Goal: Check status: Check status

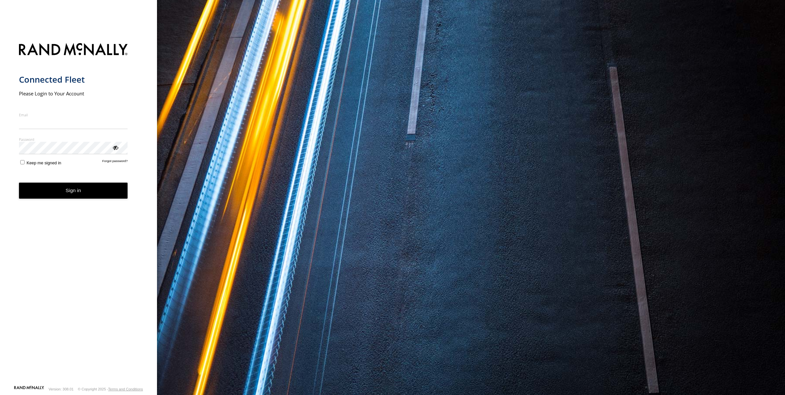
type input "**********"
click at [66, 199] on form "**********" at bounding box center [78, 212] width 119 height 346
click at [81, 191] on button "Sign in" at bounding box center [73, 191] width 109 height 16
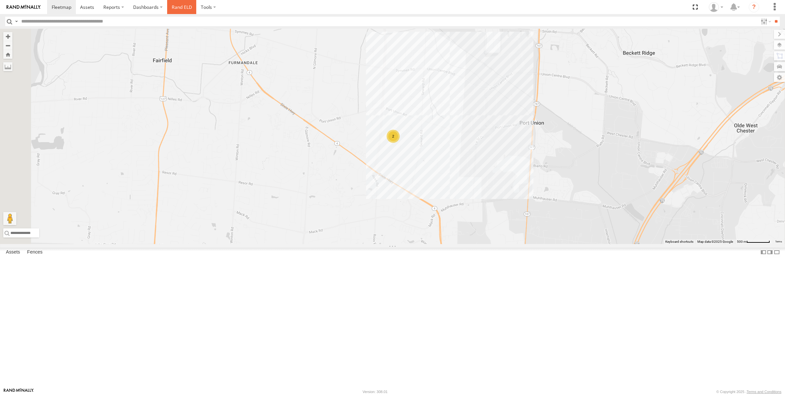
click at [187, 4] on link "Rand ELD" at bounding box center [181, 7] width 29 height 14
click at [0, 0] on span at bounding box center [0, 0] width 0 height 0
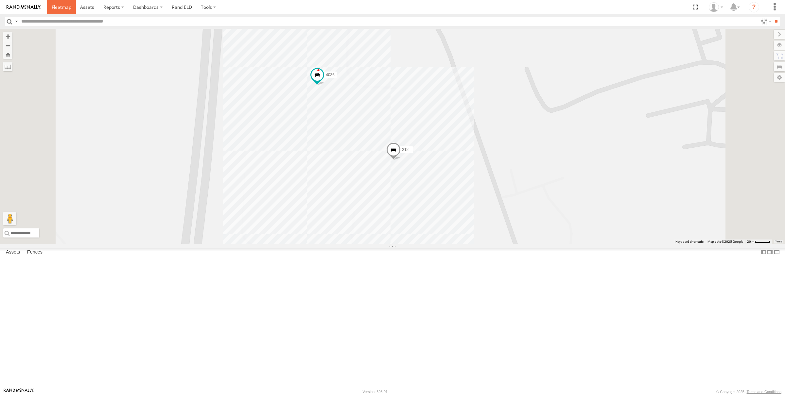
click at [60, 3] on link at bounding box center [61, 7] width 29 height 14
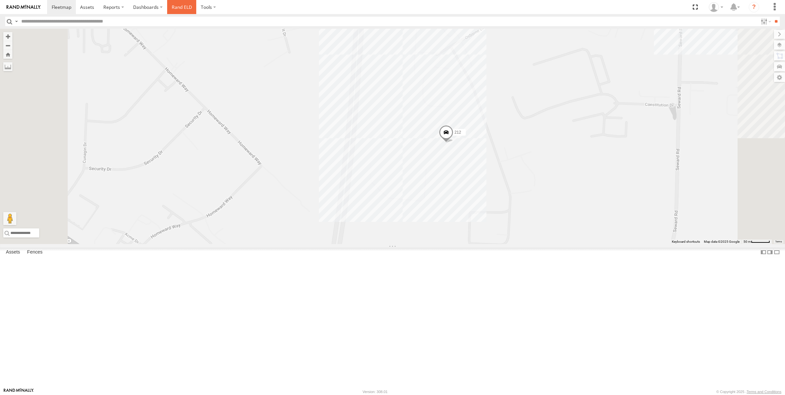
click at [191, 11] on link "Rand ELD" at bounding box center [181, 7] width 29 height 14
click at [95, 10] on link at bounding box center [87, 7] width 23 height 14
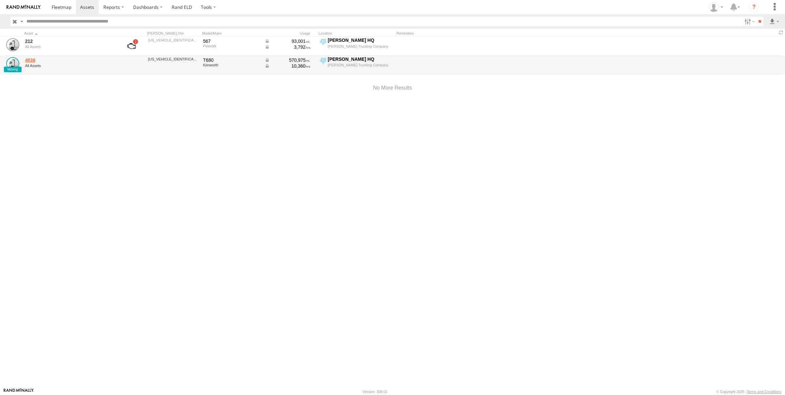
click at [30, 59] on link "4036" at bounding box center [70, 60] width 90 height 6
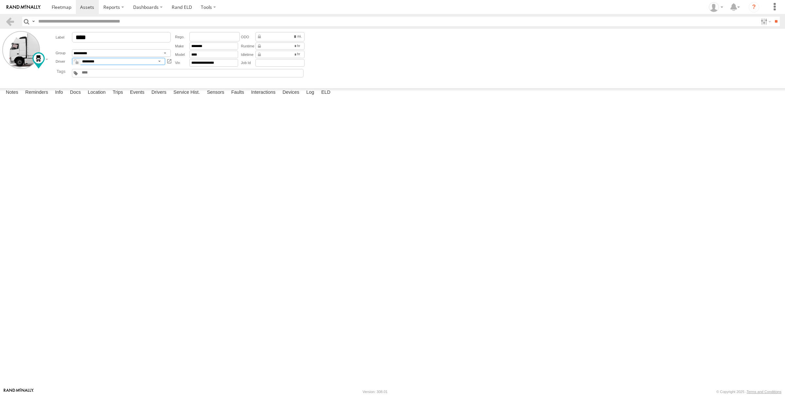
click at [112, 62] on select "*********" at bounding box center [118, 62] width 93 height 8
click at [72, 58] on select "*********" at bounding box center [118, 62] width 93 height 8
click at [161, 53] on select "**********" at bounding box center [121, 53] width 99 height 8
click at [72, 50] on select "**********" at bounding box center [121, 53] width 99 height 8
click at [43, 97] on label "Reminders" at bounding box center [36, 92] width 29 height 9
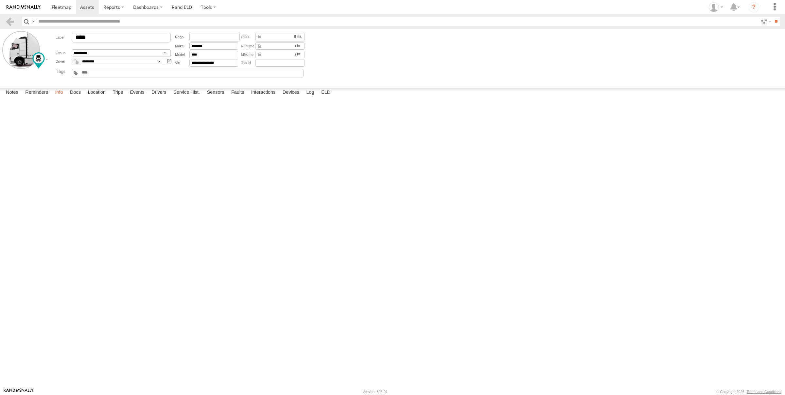
click at [65, 97] on label "Info" at bounding box center [59, 92] width 14 height 9
click at [70, 97] on label "Docs" at bounding box center [75, 92] width 17 height 9
click at [88, 97] on label "Location" at bounding box center [96, 92] width 25 height 9
click at [129, 97] on label "Events" at bounding box center [137, 92] width 21 height 9
click at [121, 97] on label "Trips" at bounding box center [117, 92] width 17 height 9
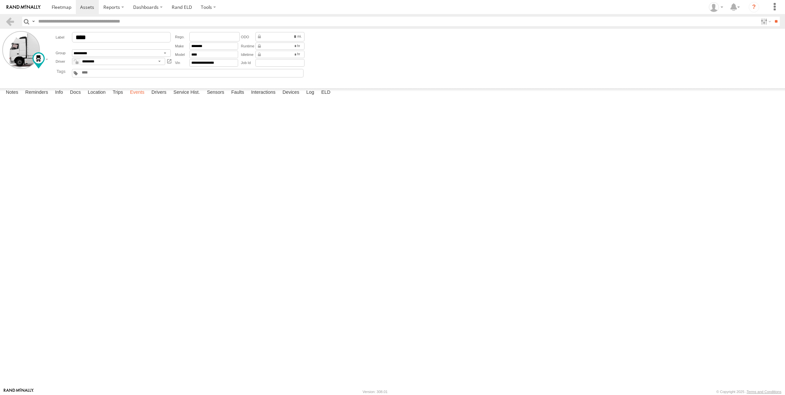
click at [133, 97] on label "Events" at bounding box center [137, 92] width 21 height 9
click at [166, 97] on label "Drivers" at bounding box center [159, 92] width 22 height 9
click at [220, 97] on label "Sensors" at bounding box center [216, 92] width 24 height 9
click at [233, 97] on label "Faults" at bounding box center [237, 92] width 19 height 9
click at [273, 97] on label "Interactions" at bounding box center [263, 92] width 31 height 9
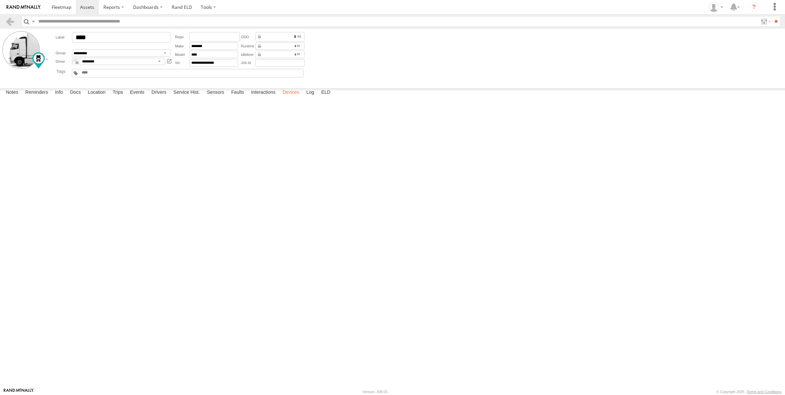
click at [299, 97] on label "Devices" at bounding box center [290, 92] width 23 height 9
click at [314, 97] on label "Log" at bounding box center [310, 92] width 14 height 9
click at [328, 97] on label "ELD" at bounding box center [326, 92] width 16 height 9
click at [296, 97] on label "Devices" at bounding box center [290, 92] width 23 height 9
click at [149, 8] on label "Dashboards" at bounding box center [148, 7] width 39 height 14
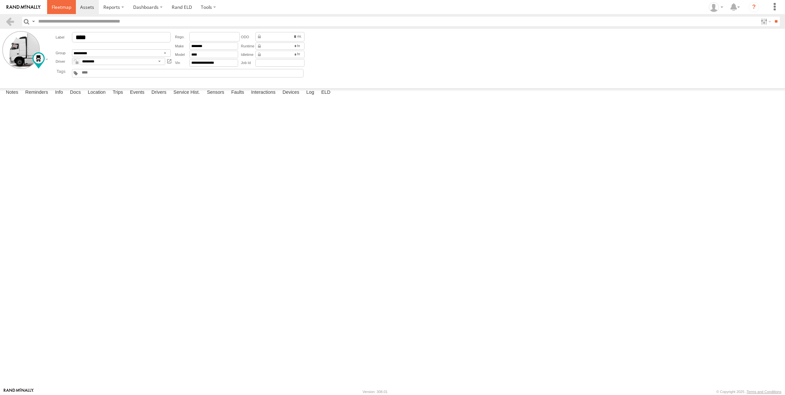
click at [55, 4] on span at bounding box center [62, 7] width 20 height 6
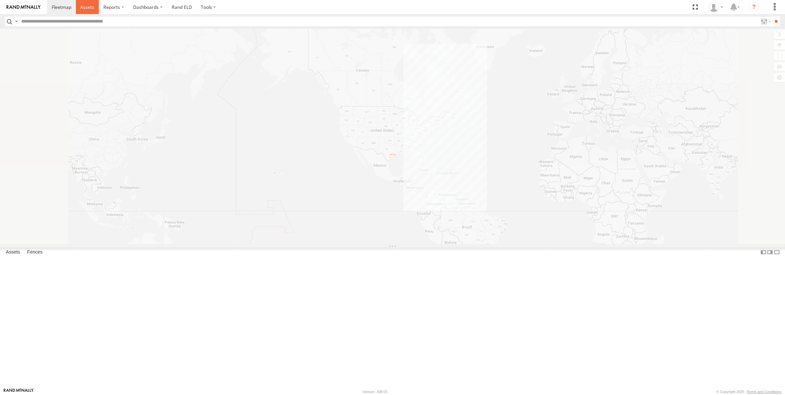
click at [84, 6] on span at bounding box center [87, 7] width 14 height 6
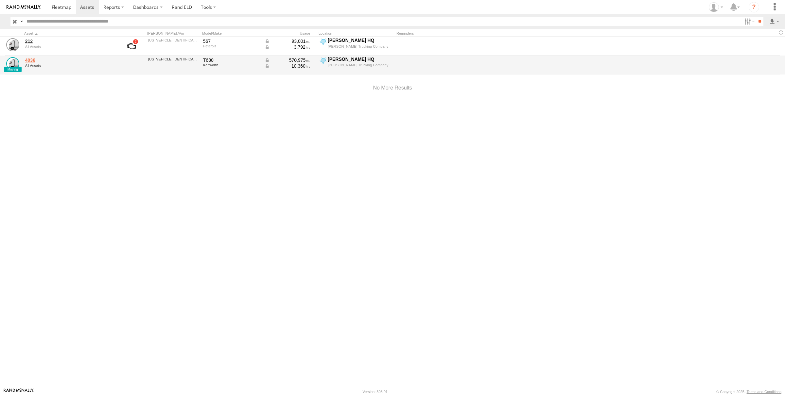
click at [29, 60] on link "4036" at bounding box center [70, 60] width 90 height 6
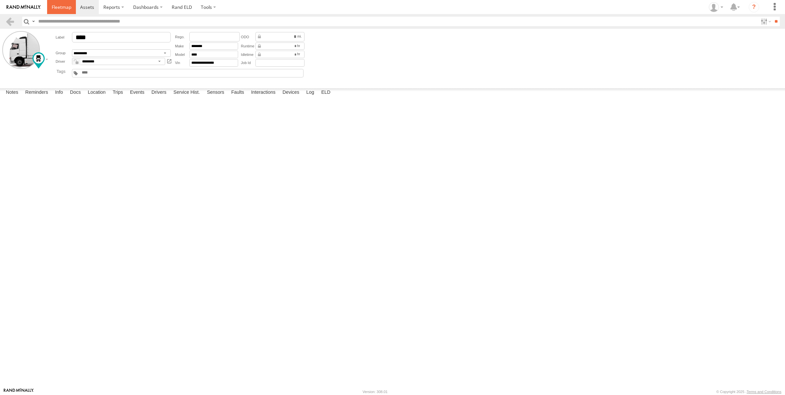
click at [62, 8] on span at bounding box center [62, 7] width 20 height 6
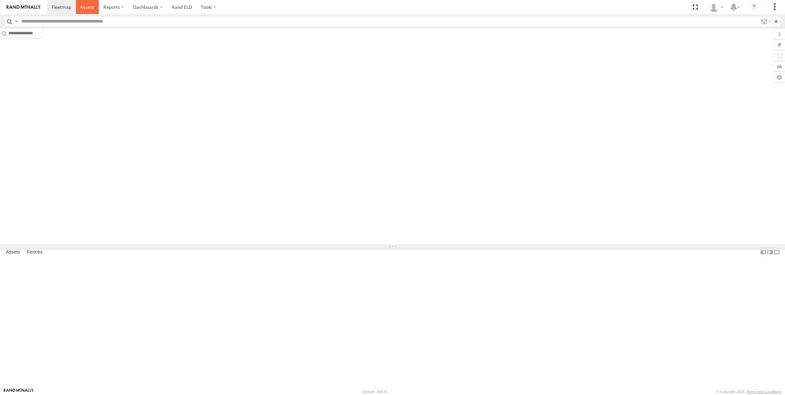
click at [85, 6] on span at bounding box center [87, 7] width 14 height 6
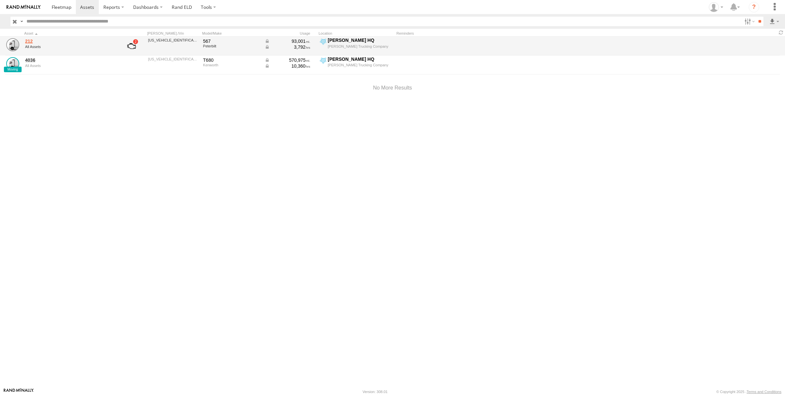
click at [29, 42] on link "212" at bounding box center [70, 41] width 90 height 6
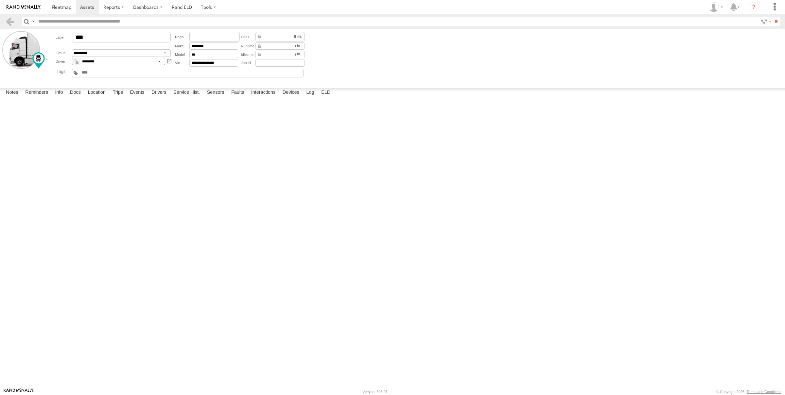
click at [139, 61] on select "*********" at bounding box center [118, 62] width 93 height 8
click at [72, 58] on select "*********" at bounding box center [118, 62] width 93 height 8
click at [408, 72] on form "**********" at bounding box center [392, 57] width 780 height 52
click at [776, 11] on label at bounding box center [774, 7] width 14 height 14
click at [757, 65] on link at bounding box center [762, 61] width 39 height 11
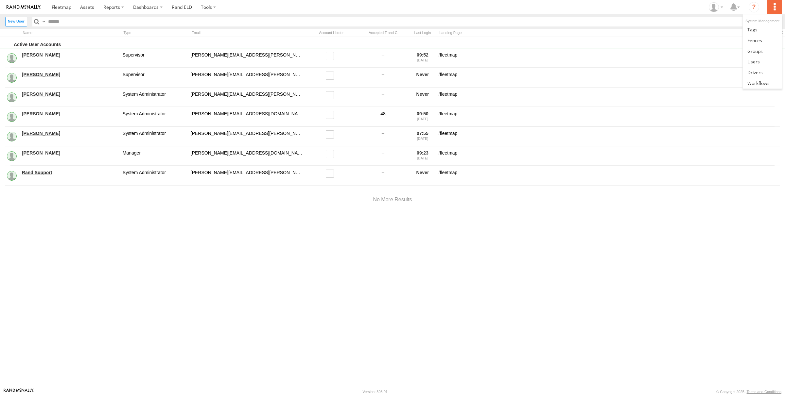
click at [773, 8] on label at bounding box center [774, 7] width 14 height 14
click at [758, 74] on span at bounding box center [754, 72] width 15 height 6
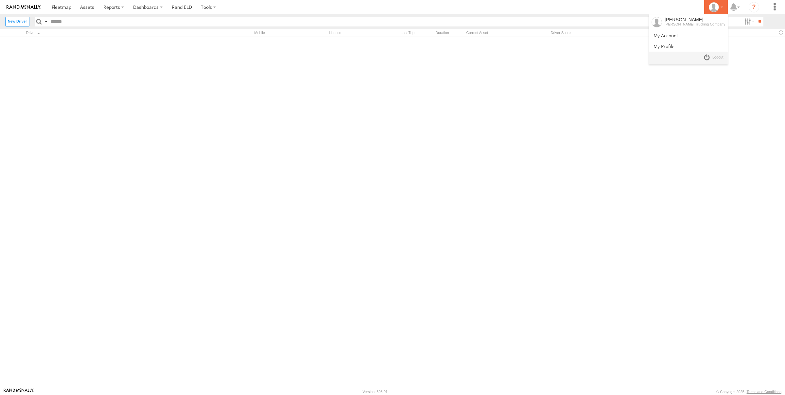
click at [721, 6] on div at bounding box center [715, 7] width 19 height 10
click at [678, 35] on span at bounding box center [665, 35] width 25 height 6
click at [164, 4] on label "Dashboards" at bounding box center [148, 7] width 39 height 14
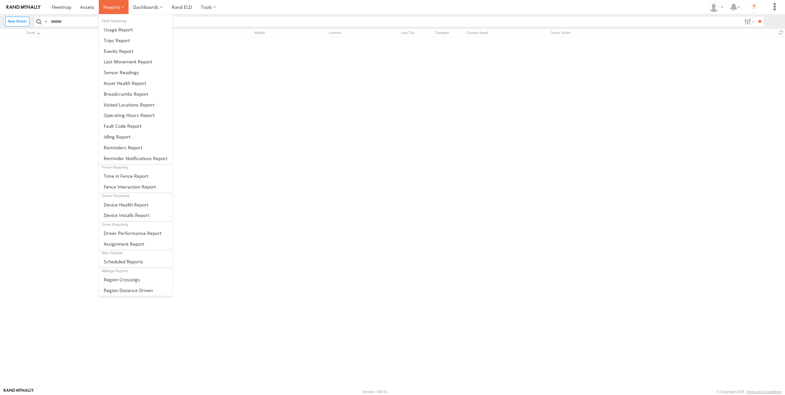
click at [124, 10] on label at bounding box center [114, 7] width 30 height 14
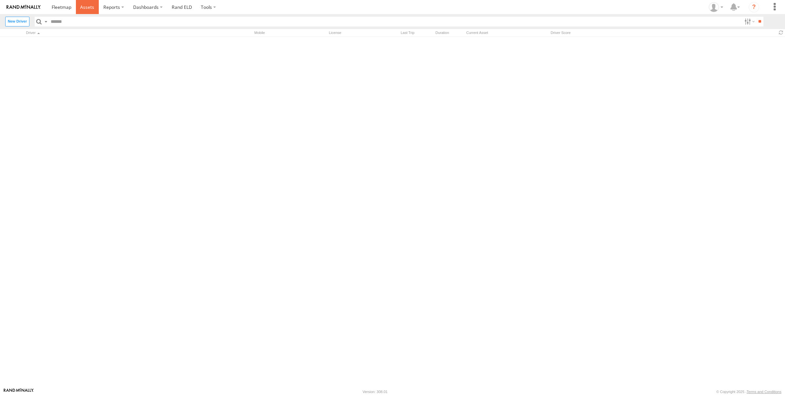
click at [88, 8] on span at bounding box center [87, 7] width 14 height 6
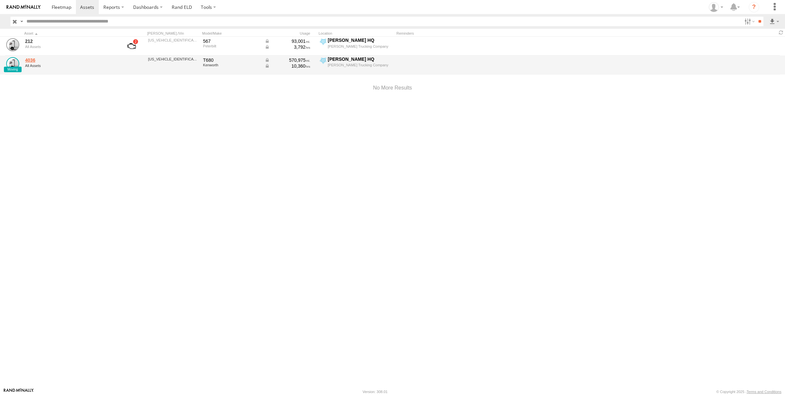
click at [32, 61] on link "4036" at bounding box center [70, 60] width 90 height 6
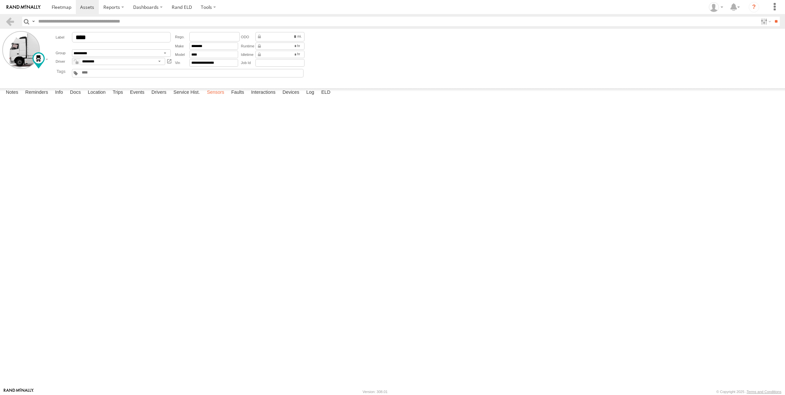
click at [220, 97] on label "Sensors" at bounding box center [216, 92] width 24 height 9
click at [241, 97] on label "Faults" at bounding box center [237, 92] width 19 height 9
click at [257, 97] on label "Interactions" at bounding box center [263, 92] width 31 height 9
click at [292, 97] on label "Devices" at bounding box center [290, 92] width 23 height 9
click at [0, 0] on div "CC8DA22798F4" at bounding box center [0, 0] width 0 height 0
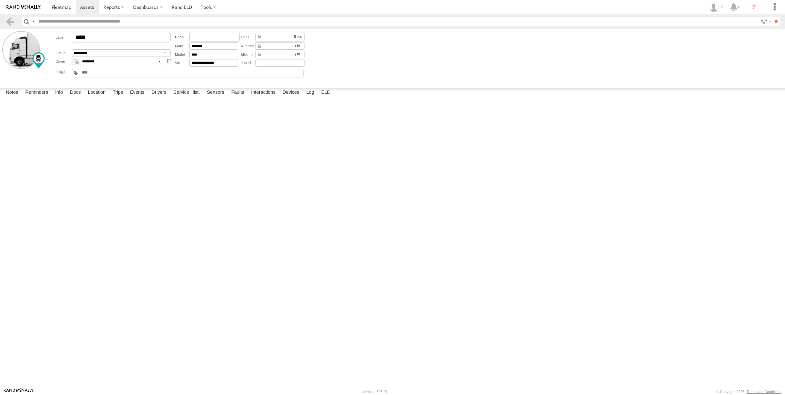
click at [0, 0] on span at bounding box center [0, 0] width 0 height 0
click at [0, 0] on div "[PERSON_NAME] Trucking Company" at bounding box center [0, 0] width 0 height 0
click at [0, 0] on div "GX6" at bounding box center [0, 0] width 0 height 0
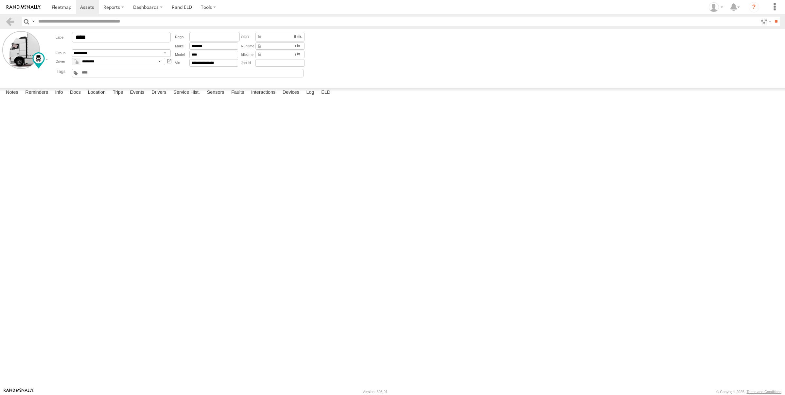
click at [0, 0] on div "GX6" at bounding box center [0, 0] width 0 height 0
click at [158, 6] on label "Dashboards" at bounding box center [148, 7] width 39 height 14
click at [212, 6] on label at bounding box center [208, 7] width 24 height 14
click at [189, 6] on link "Rand ELD" at bounding box center [181, 7] width 29 height 14
click at [91, 10] on link at bounding box center [87, 7] width 23 height 14
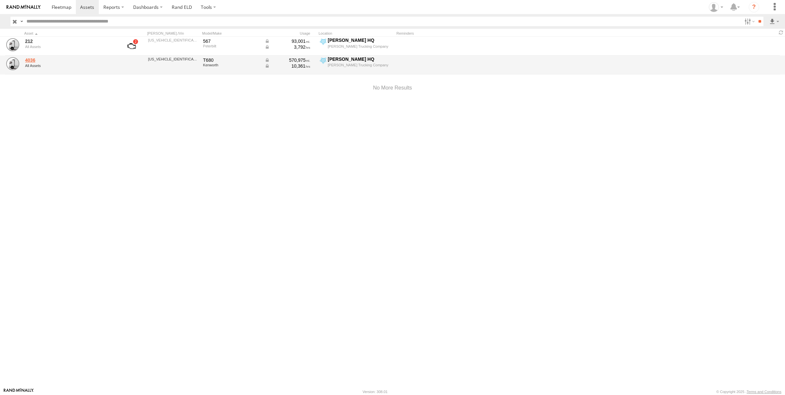
click at [28, 60] on link "4036" at bounding box center [70, 60] width 90 height 6
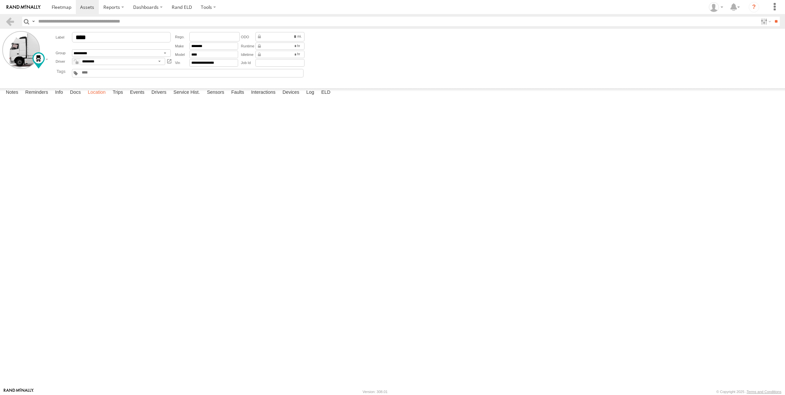
click at [93, 97] on label "Location" at bounding box center [96, 92] width 25 height 9
click at [124, 97] on label "Trips" at bounding box center [117, 92] width 17 height 9
click at [0, 0] on label "Osborne HQ Osborne Trucking Company 39.32972 -84.50008" at bounding box center [0, 0] width 0 height 0
click at [0, 0] on div "Location Details ×" at bounding box center [0, 0] width 0 height 0
click at [0, 0] on label "×" at bounding box center [0, 0] width 0 height 0
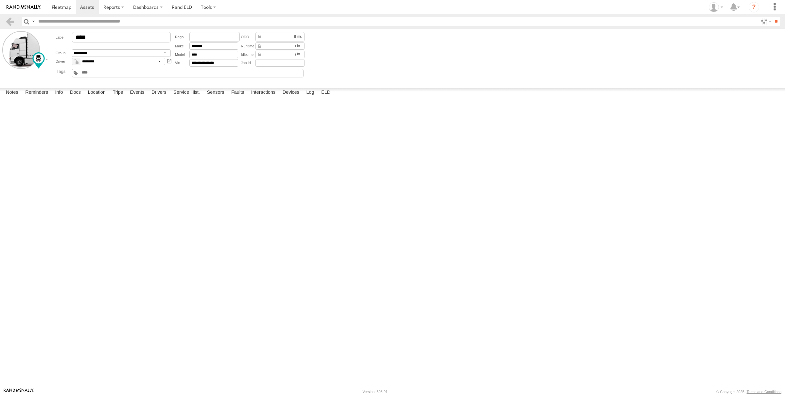
click at [0, 0] on link at bounding box center [0, 0] width 0 height 0
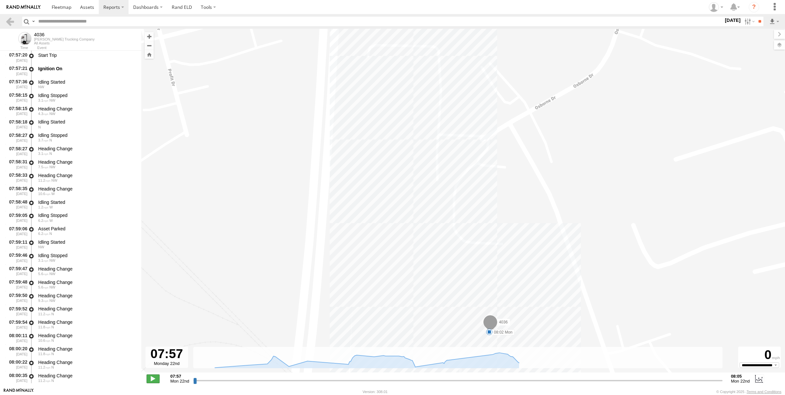
click at [155, 377] on span at bounding box center [152, 379] width 13 height 9
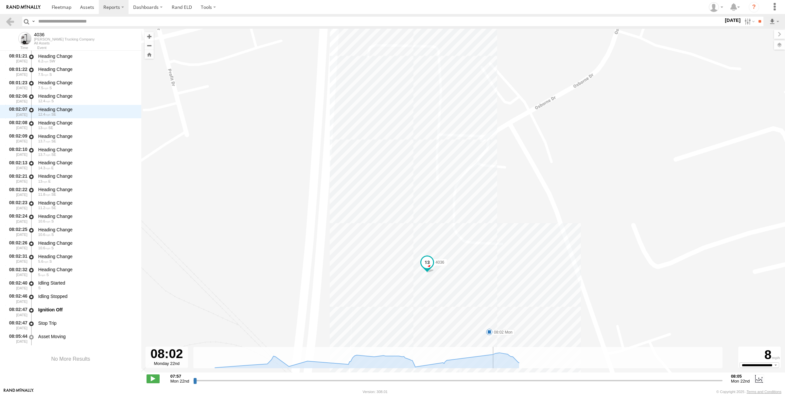
scroll to position [521, 0]
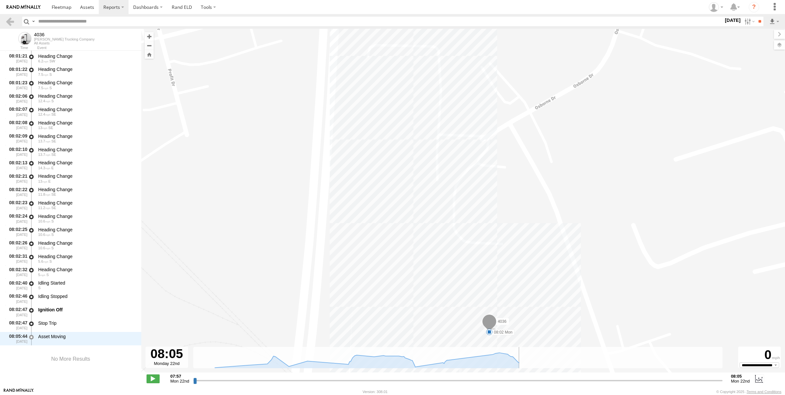
type input "**********"
click at [12, 22] on link at bounding box center [9, 21] width 9 height 9
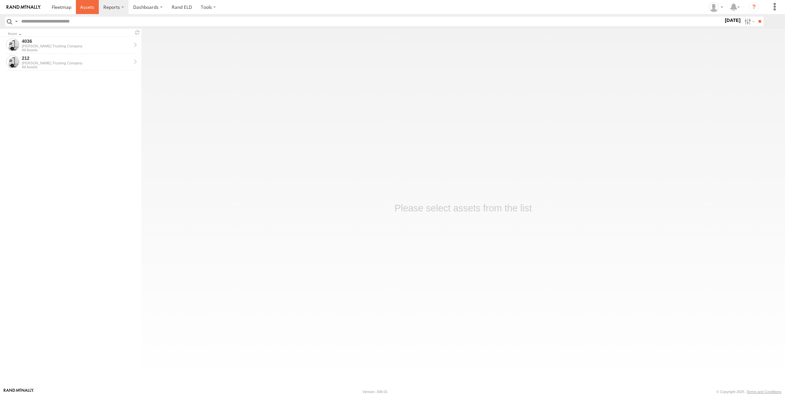
click at [97, 5] on link at bounding box center [87, 7] width 23 height 14
